Goal: Information Seeking & Learning: Learn about a topic

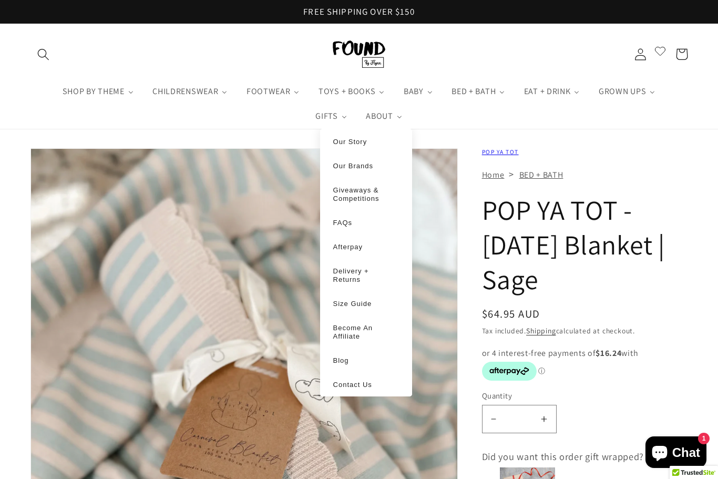
click at [358, 145] on span "Our Story" at bounding box center [350, 142] width 34 height 8
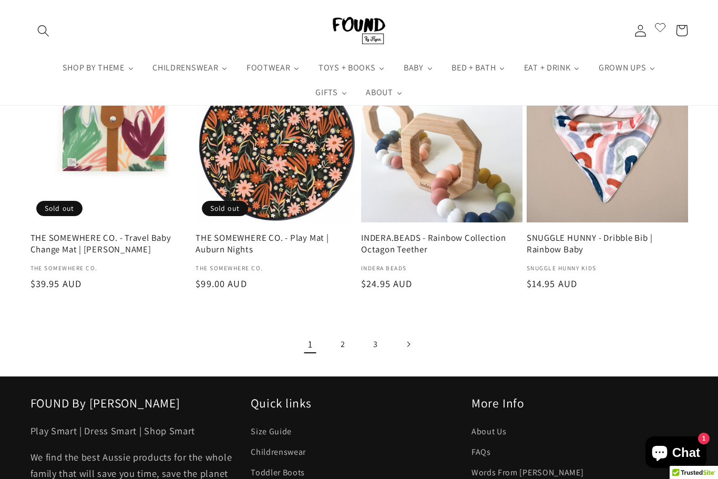
scroll to position [1362, 0]
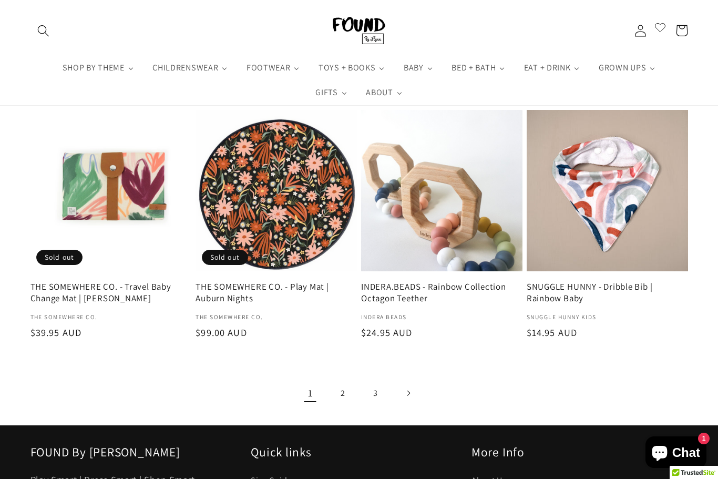
click at [342, 391] on link "2" at bounding box center [343, 393] width 27 height 27
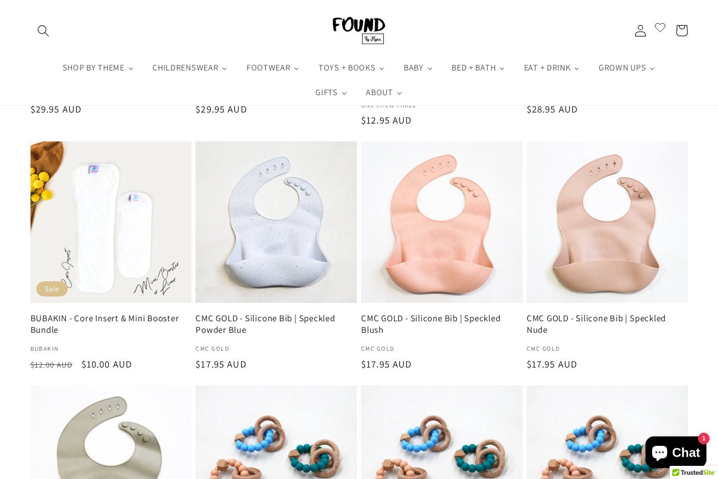
scroll to position [351, 0]
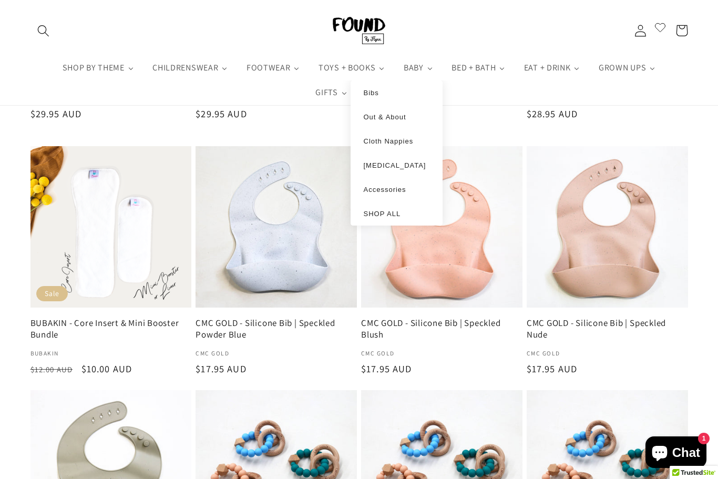
click at [395, 118] on span "Out & About" at bounding box center [385, 117] width 43 height 8
click at [389, 119] on span "Out & About" at bounding box center [385, 117] width 43 height 8
